Goal: Task Accomplishment & Management: Use online tool/utility

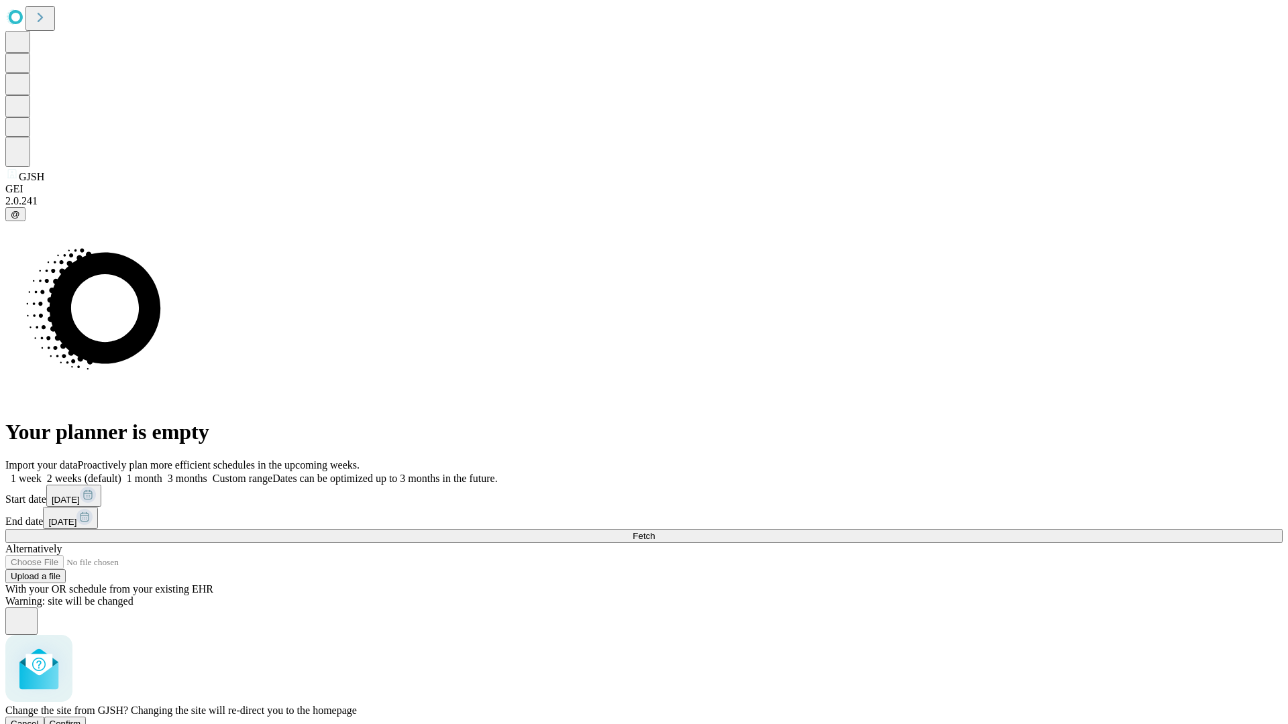
click at [81, 719] on span "Confirm" at bounding box center [66, 724] width 32 height 10
click at [42, 473] on label "1 week" at bounding box center [23, 478] width 36 height 11
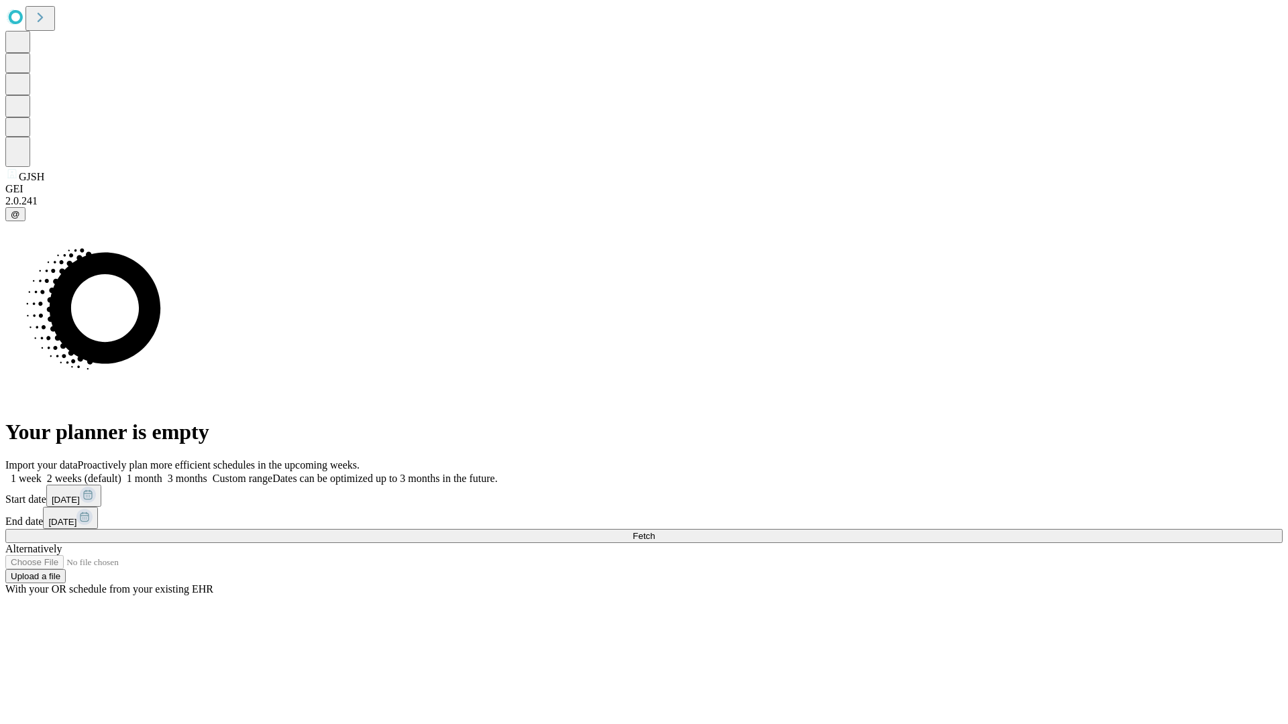
click at [655, 531] on span "Fetch" at bounding box center [644, 536] width 22 height 10
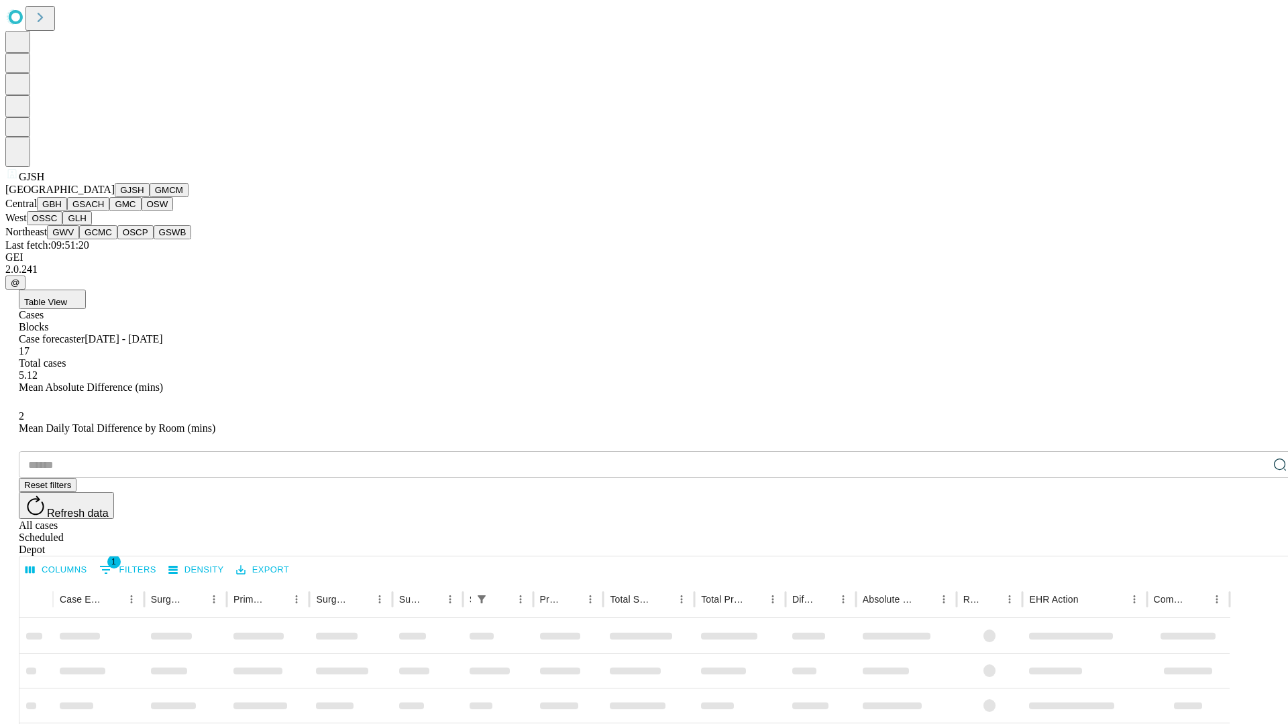
click at [150, 197] on button "GMCM" at bounding box center [169, 190] width 39 height 14
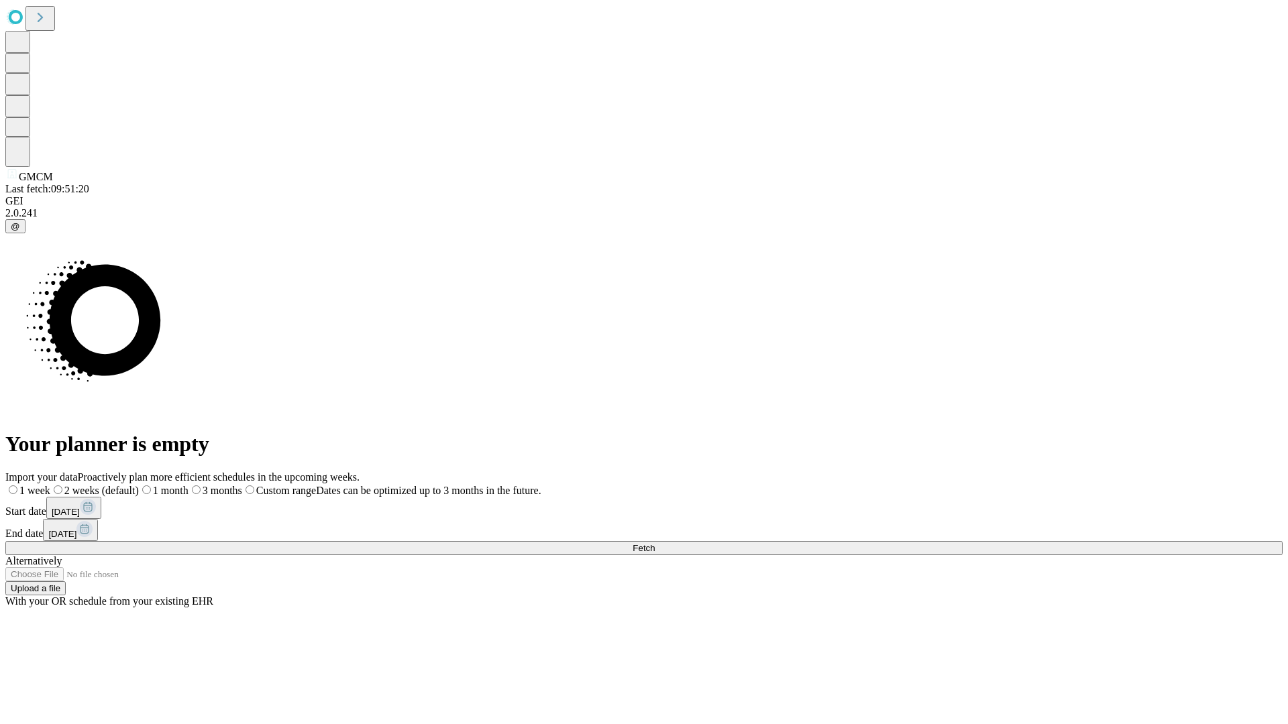
click at [655, 543] on span "Fetch" at bounding box center [644, 548] width 22 height 10
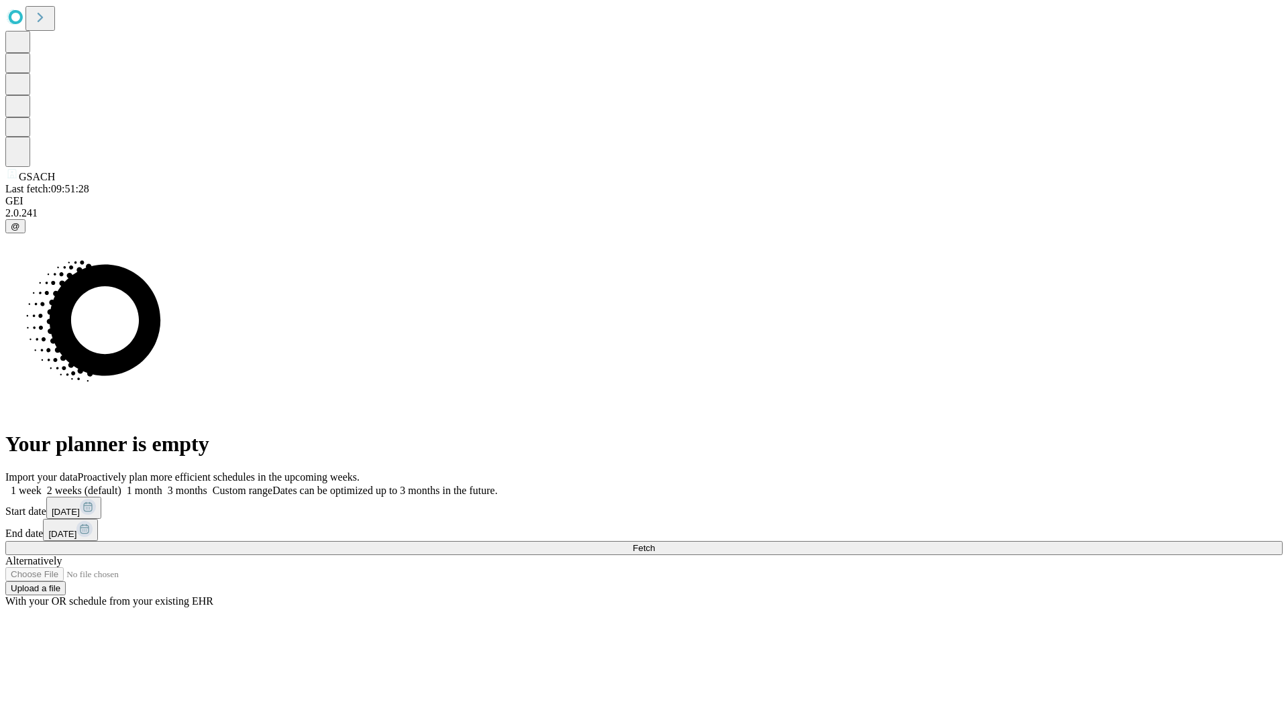
click at [42, 485] on label "1 week" at bounding box center [23, 490] width 36 height 11
click at [655, 543] on span "Fetch" at bounding box center [644, 548] width 22 height 10
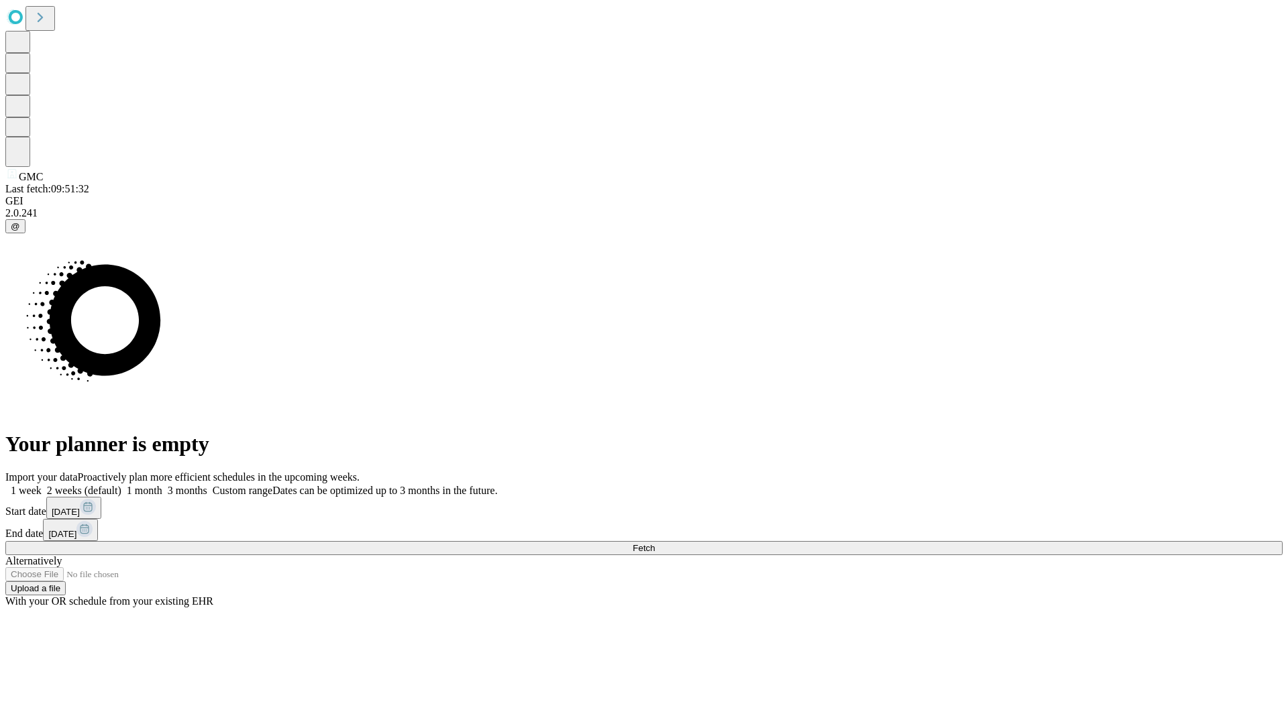
click at [42, 485] on label "1 week" at bounding box center [23, 490] width 36 height 11
click at [655, 543] on span "Fetch" at bounding box center [644, 548] width 22 height 10
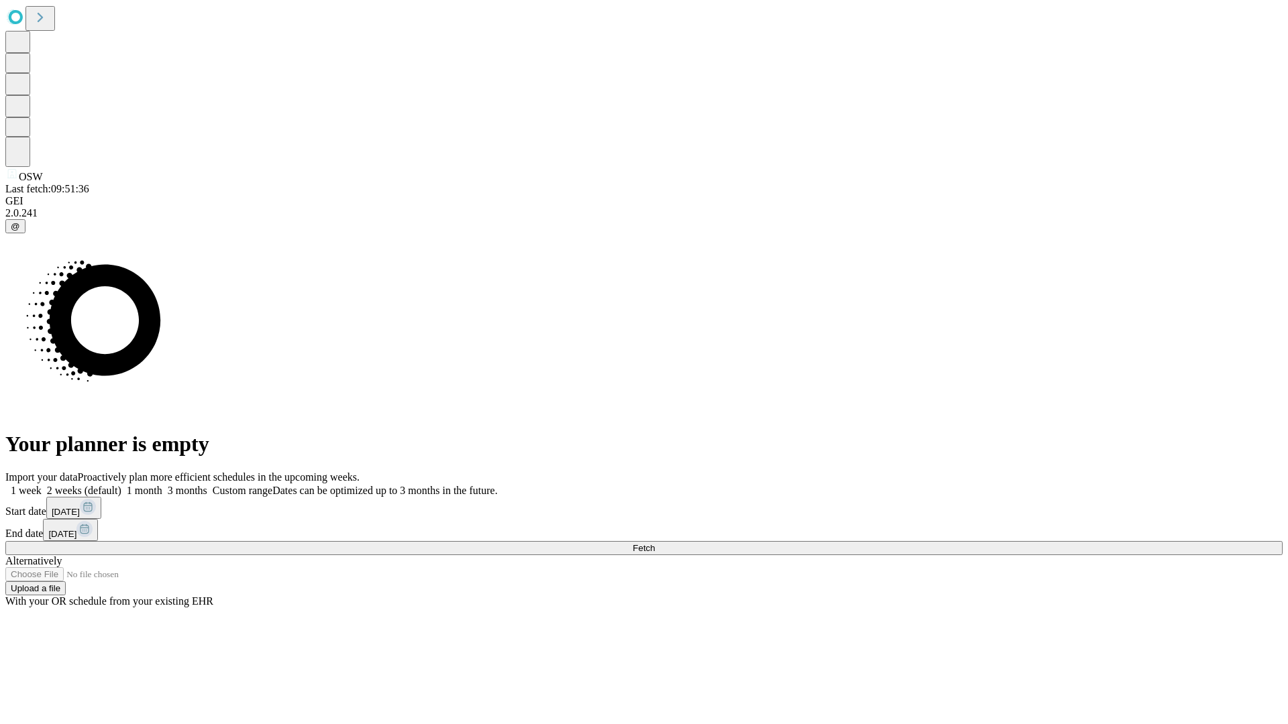
click at [42, 485] on label "1 week" at bounding box center [23, 490] width 36 height 11
click at [655, 543] on span "Fetch" at bounding box center [644, 548] width 22 height 10
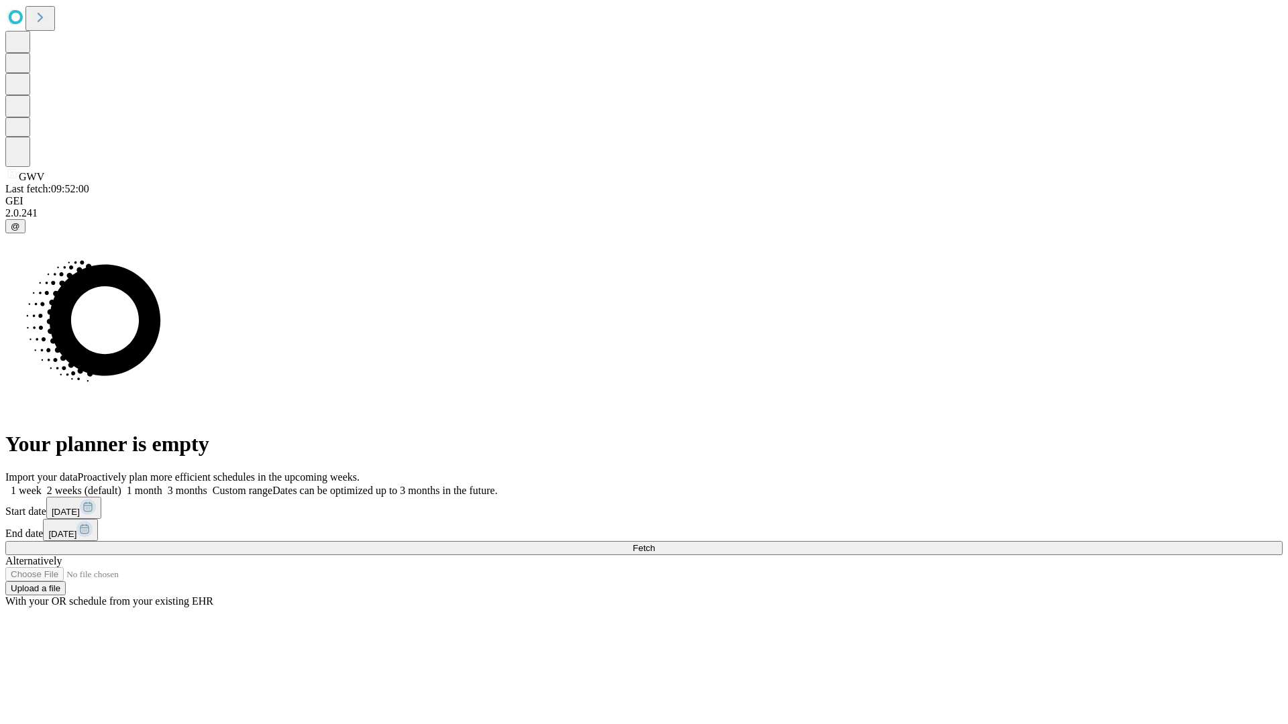
click at [42, 485] on label "1 week" at bounding box center [23, 490] width 36 height 11
click at [655, 543] on span "Fetch" at bounding box center [644, 548] width 22 height 10
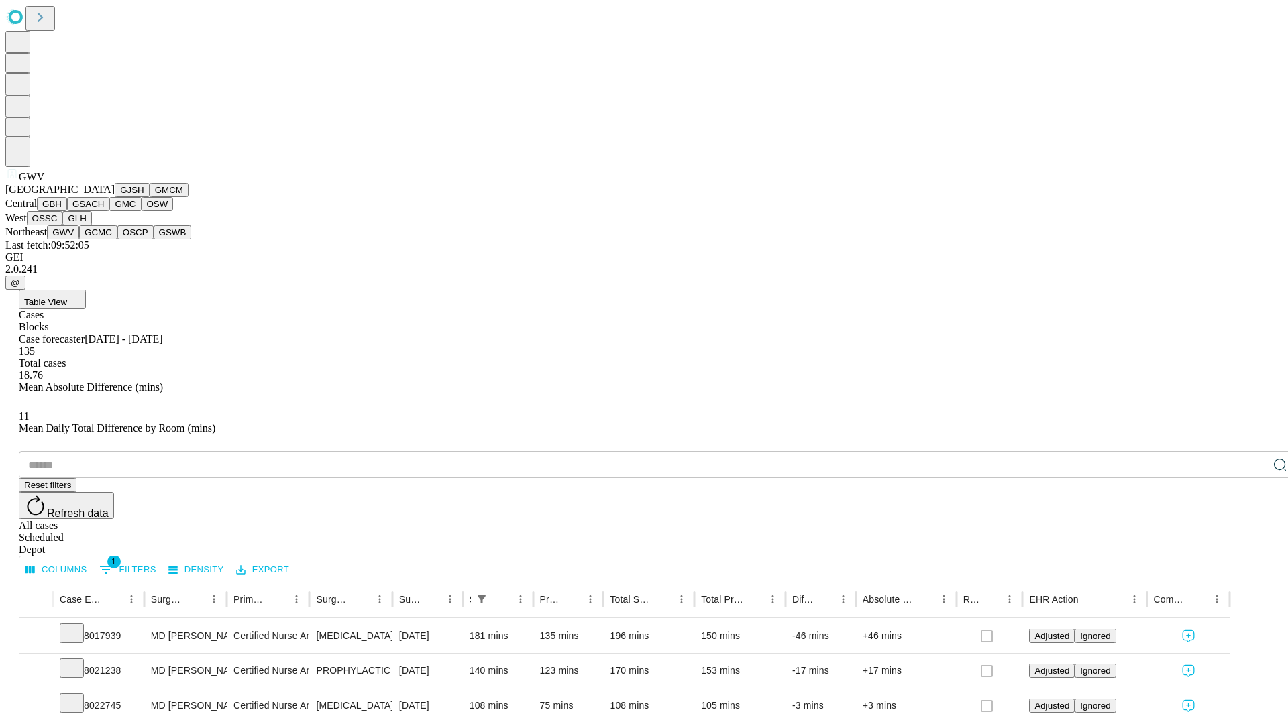
click at [104, 239] on button "GCMC" at bounding box center [98, 232] width 38 height 14
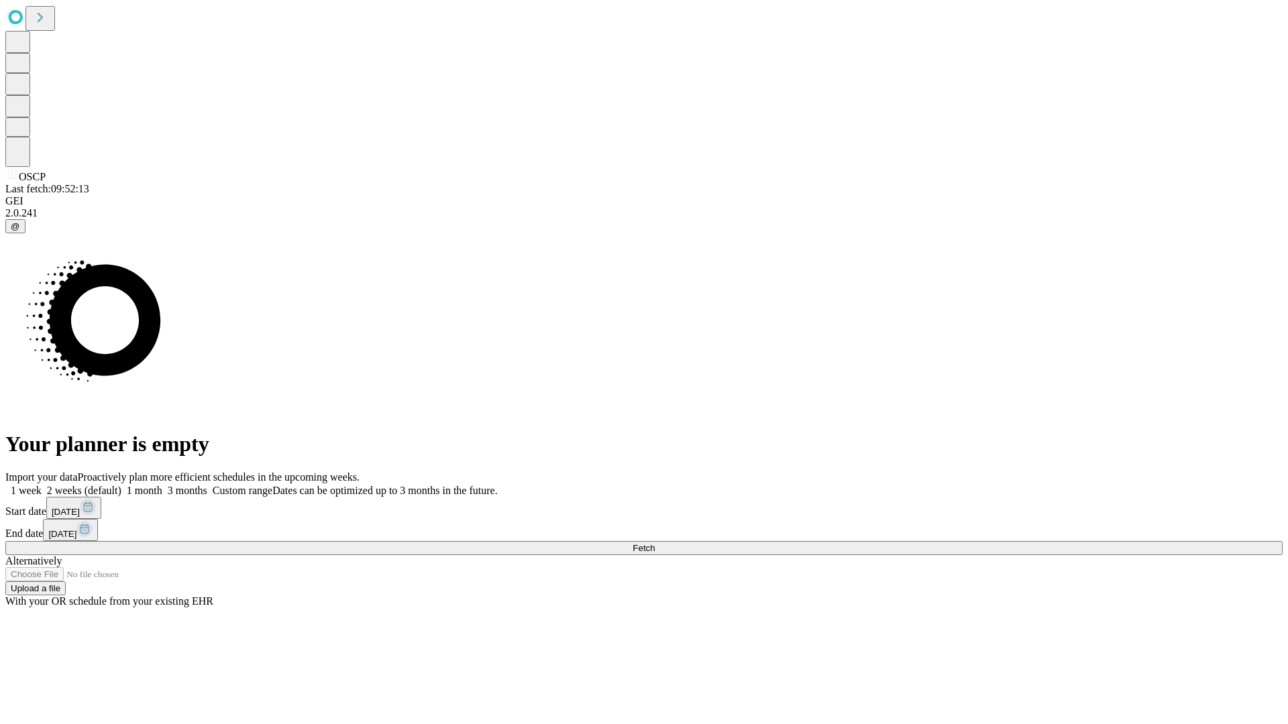
click at [42, 485] on label "1 week" at bounding box center [23, 490] width 36 height 11
click at [655, 543] on span "Fetch" at bounding box center [644, 548] width 22 height 10
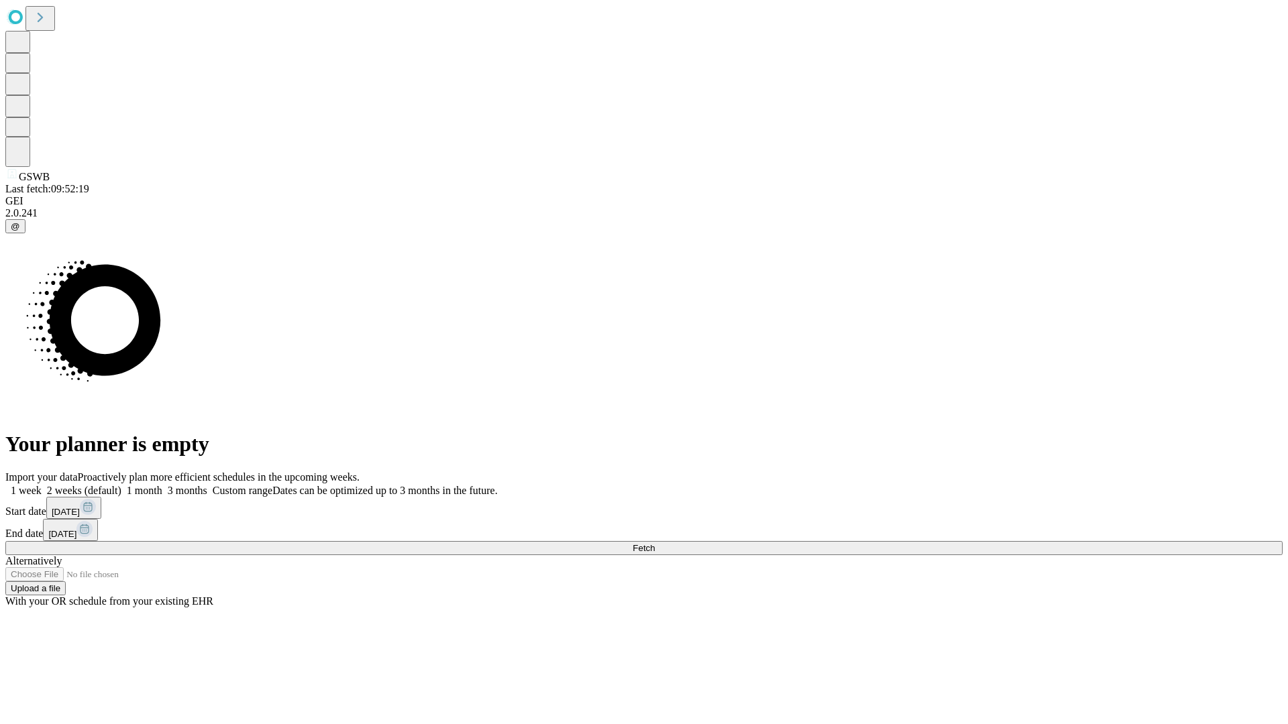
click at [42, 485] on label "1 week" at bounding box center [23, 490] width 36 height 11
click at [655, 543] on span "Fetch" at bounding box center [644, 548] width 22 height 10
